Goal: Task Accomplishment & Management: Use online tool/utility

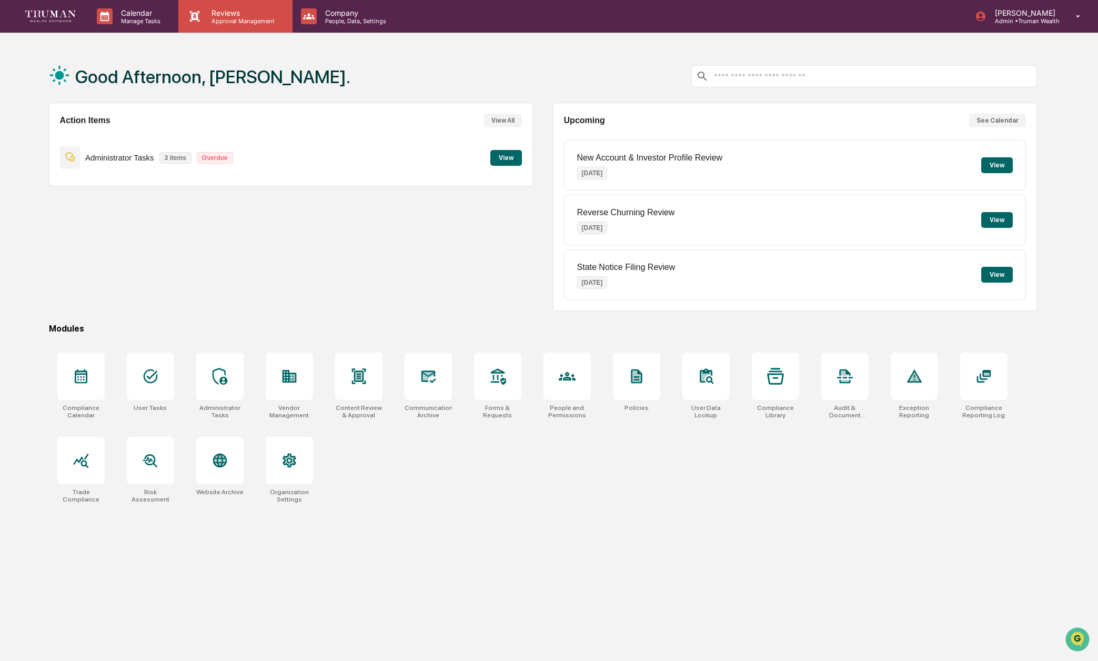
click at [223, 18] on p "Approval Management" at bounding box center [241, 20] width 77 height 7
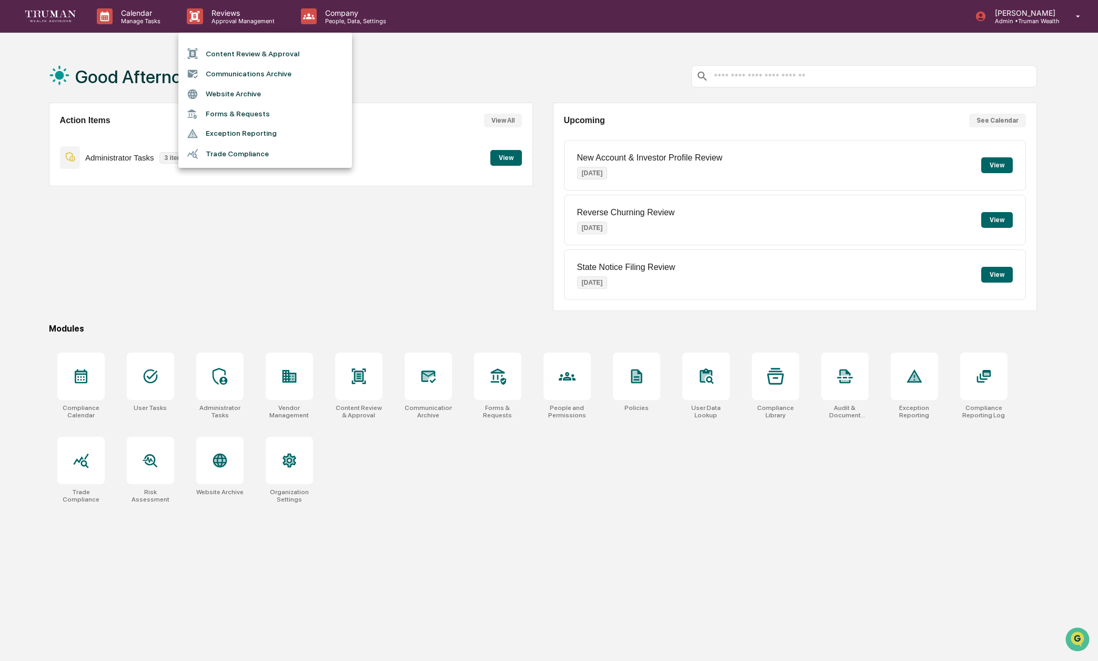
click at [273, 55] on li "Content Review & Approval" at bounding box center [265, 54] width 174 height 20
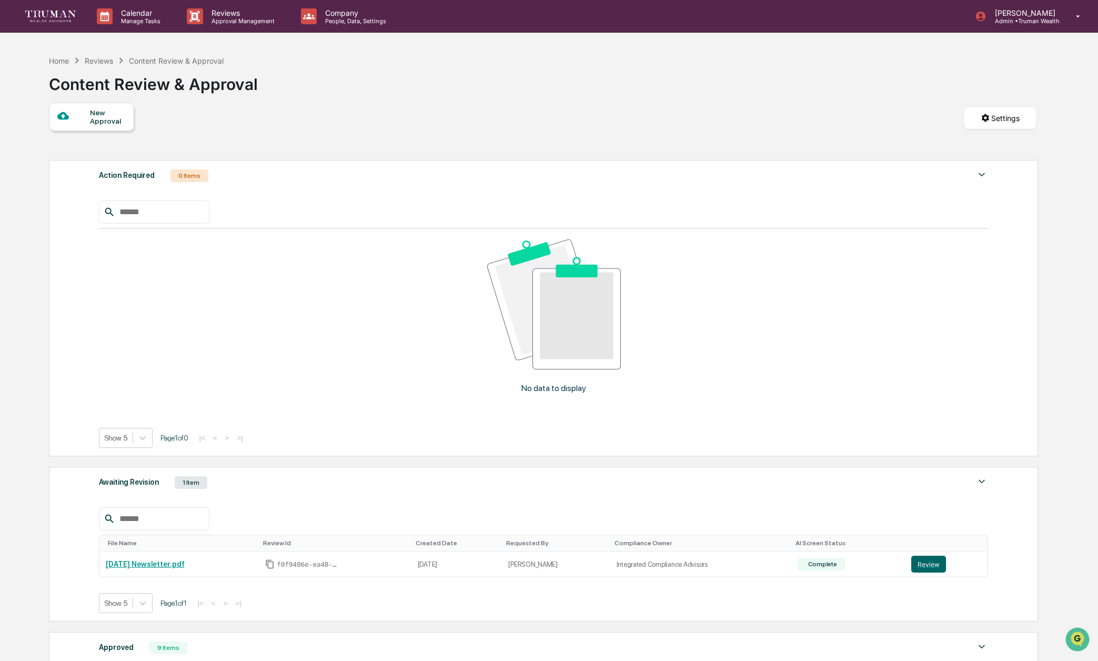
click at [190, 476] on div "1 Item" at bounding box center [191, 482] width 33 height 13
click at [936, 556] on button "Review" at bounding box center [928, 564] width 35 height 17
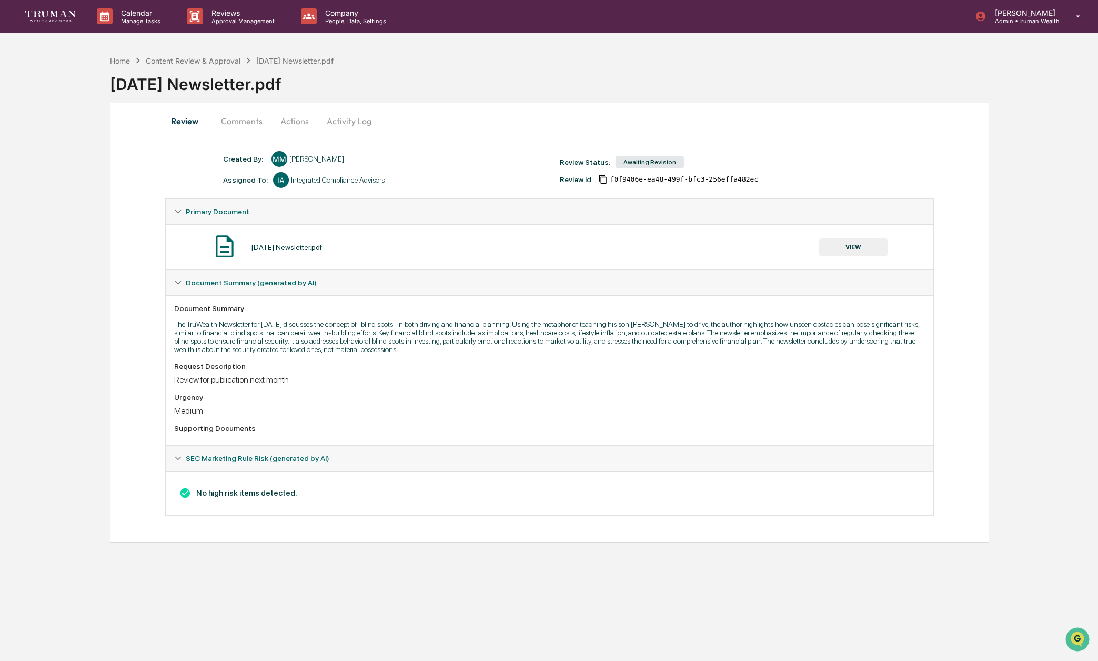
click at [860, 248] on button "VIEW" at bounding box center [853, 247] width 68 height 18
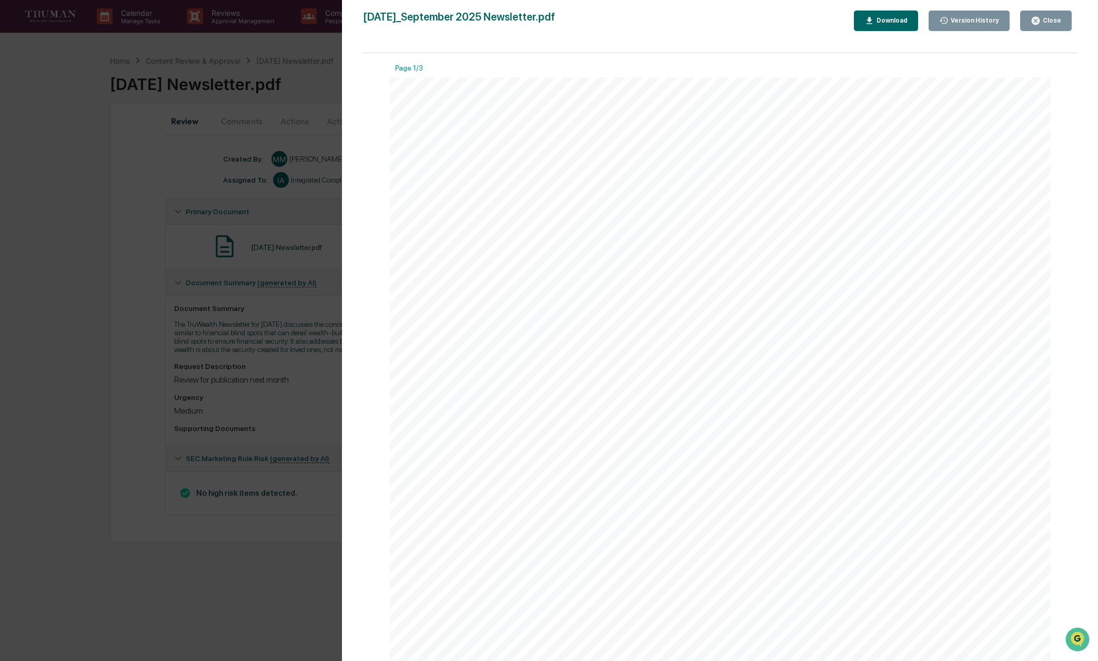
click at [880, 14] on button "Download" at bounding box center [886, 21] width 64 height 21
click at [1048, 20] on div "Close" at bounding box center [1051, 20] width 21 height 7
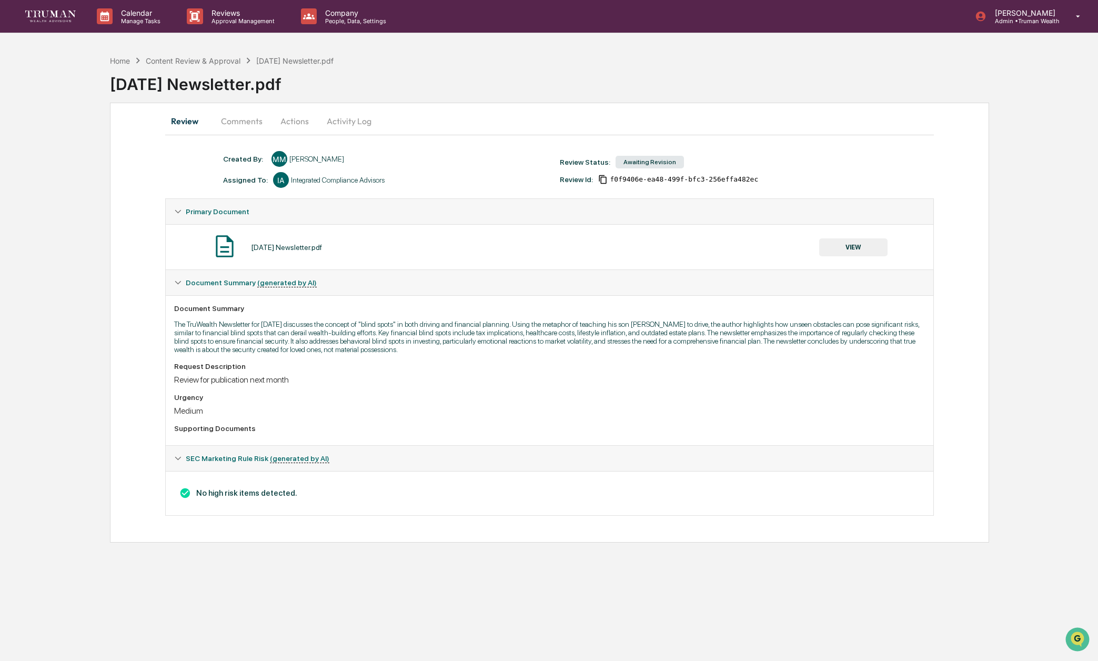
click at [236, 126] on button "Comments" at bounding box center [242, 120] width 58 height 25
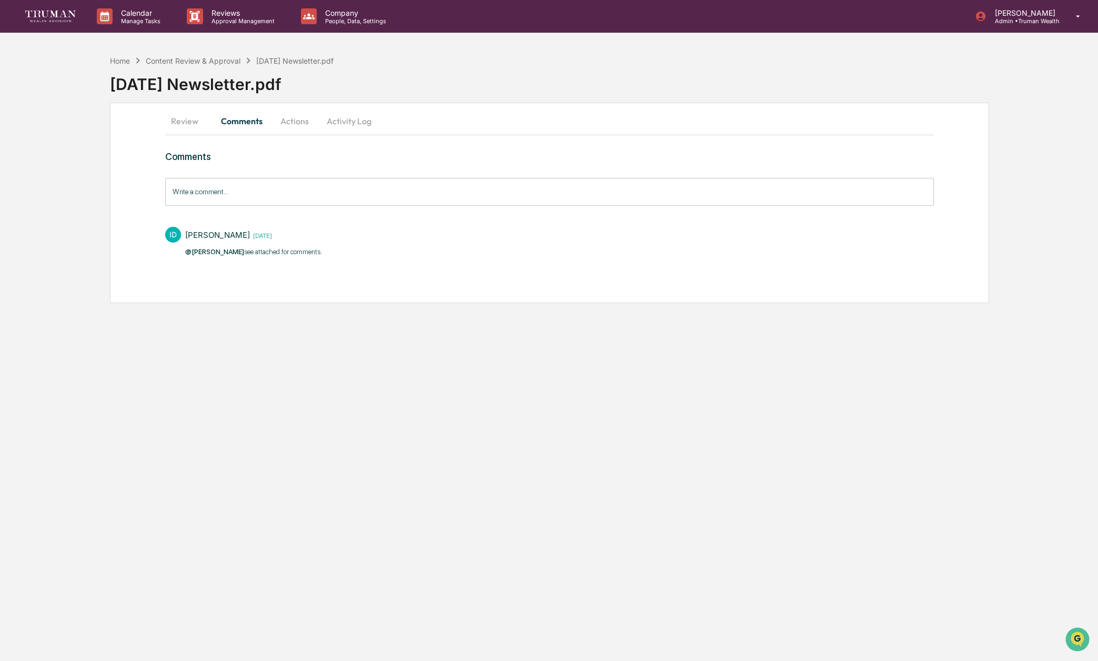
click at [304, 125] on button "Actions" at bounding box center [294, 120] width 47 height 25
